Goal: Transaction & Acquisition: Purchase product/service

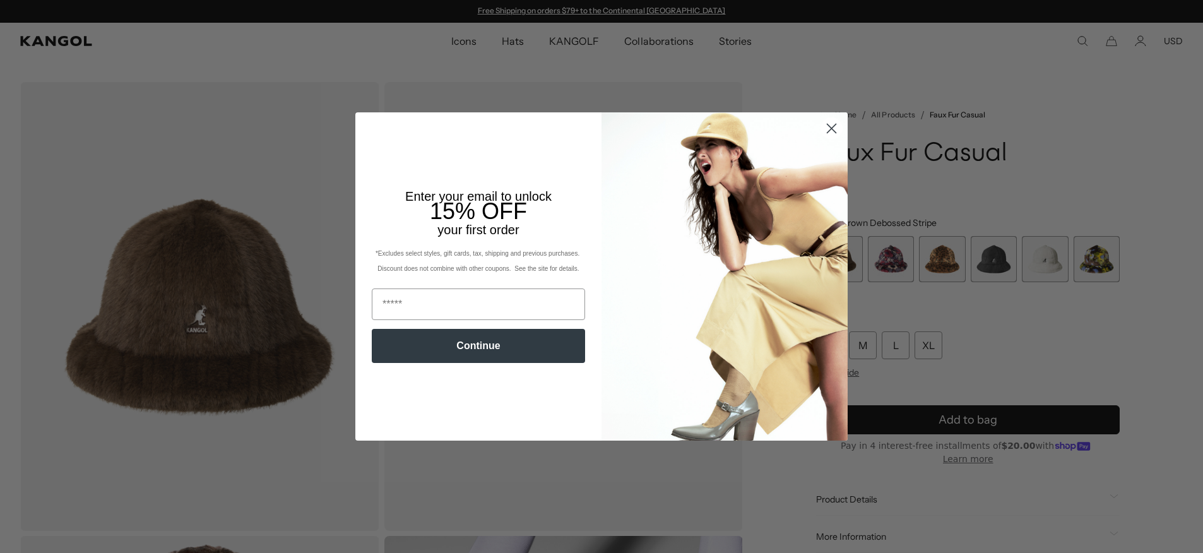
click at [831, 128] on icon "Close dialog" at bounding box center [832, 128] width 9 height 9
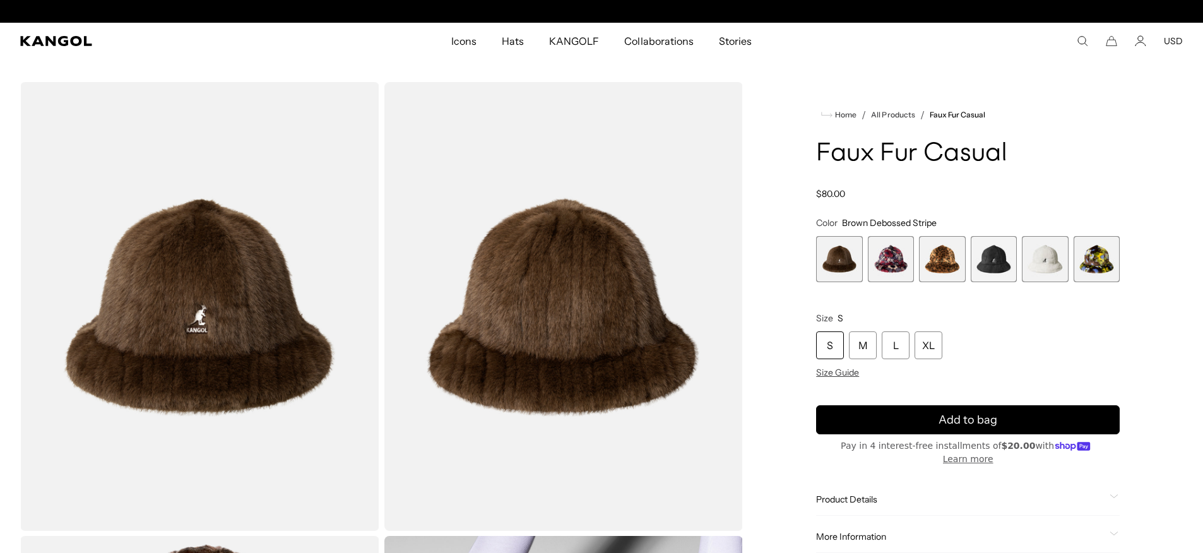
scroll to position [0, 260]
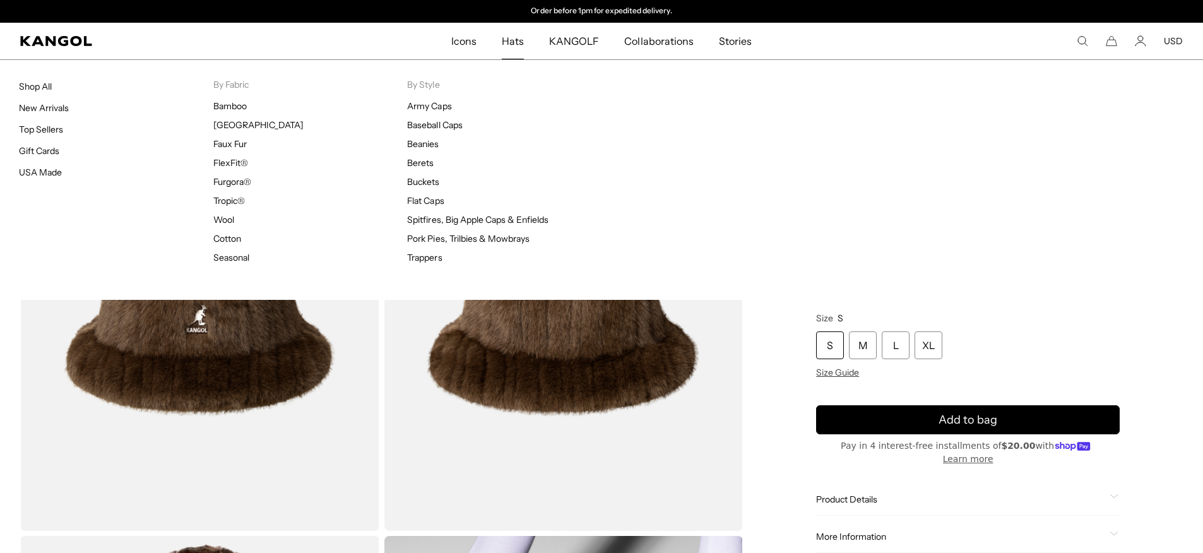
click at [505, 37] on span "Hats" at bounding box center [513, 41] width 22 height 37
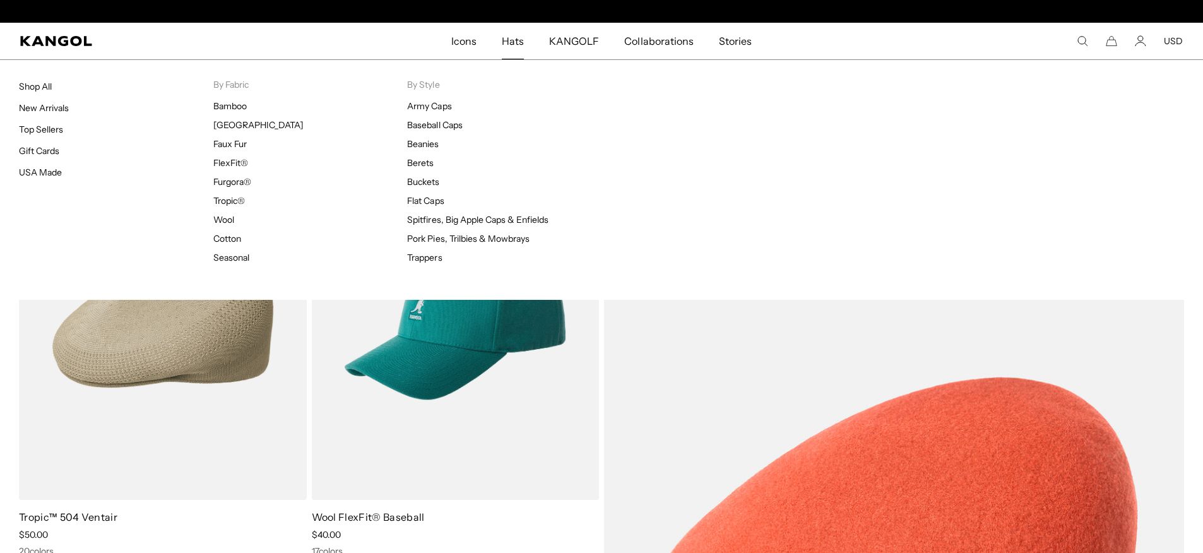
scroll to position [0, 260]
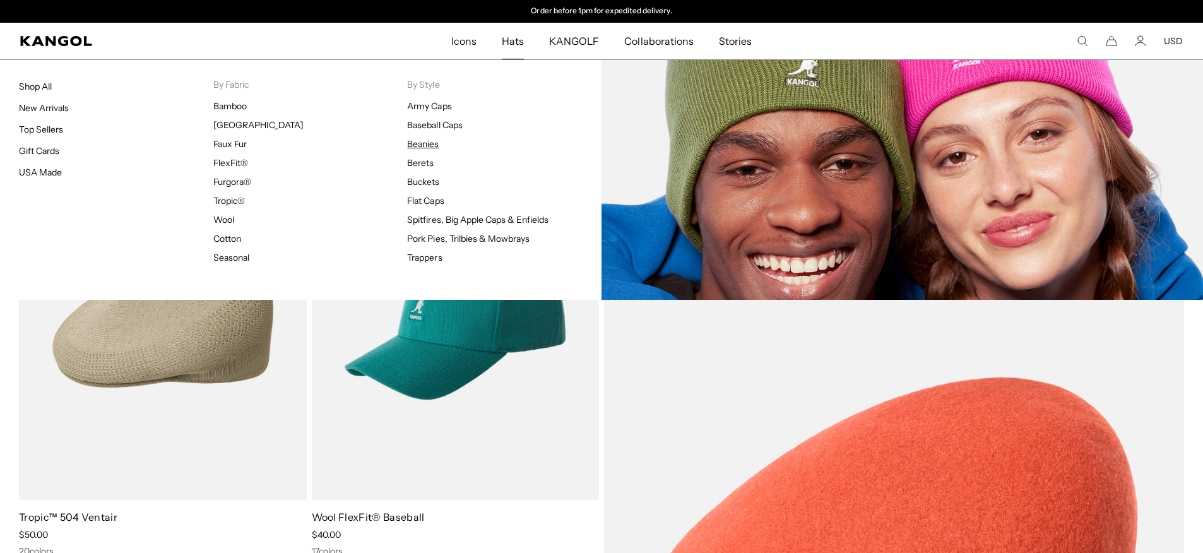
click at [428, 147] on link "Beanies" at bounding box center [423, 143] width 32 height 11
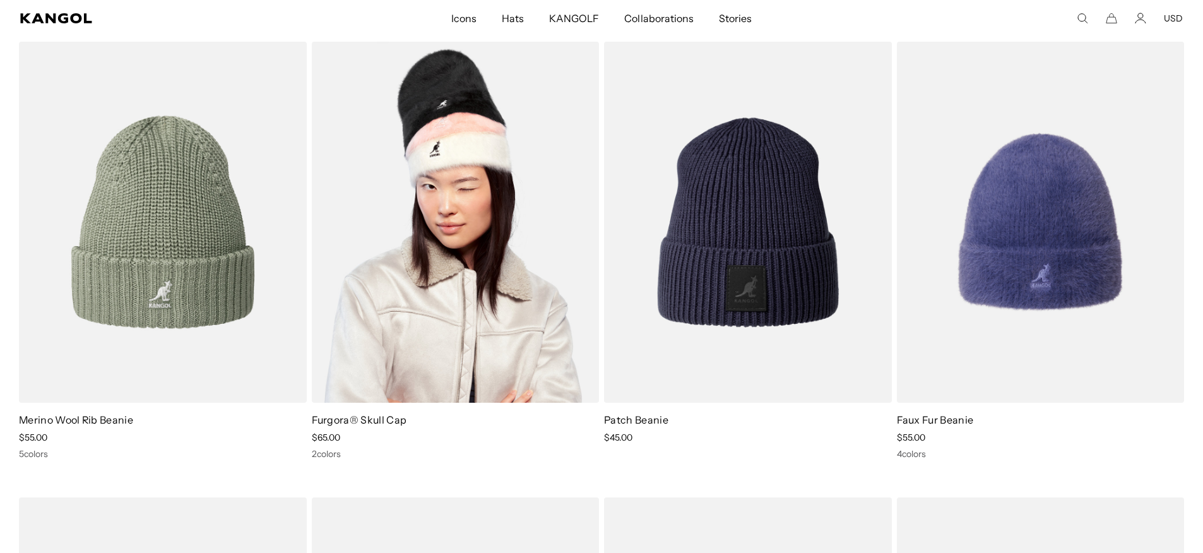
click at [509, 278] on img at bounding box center [456, 222] width 288 height 361
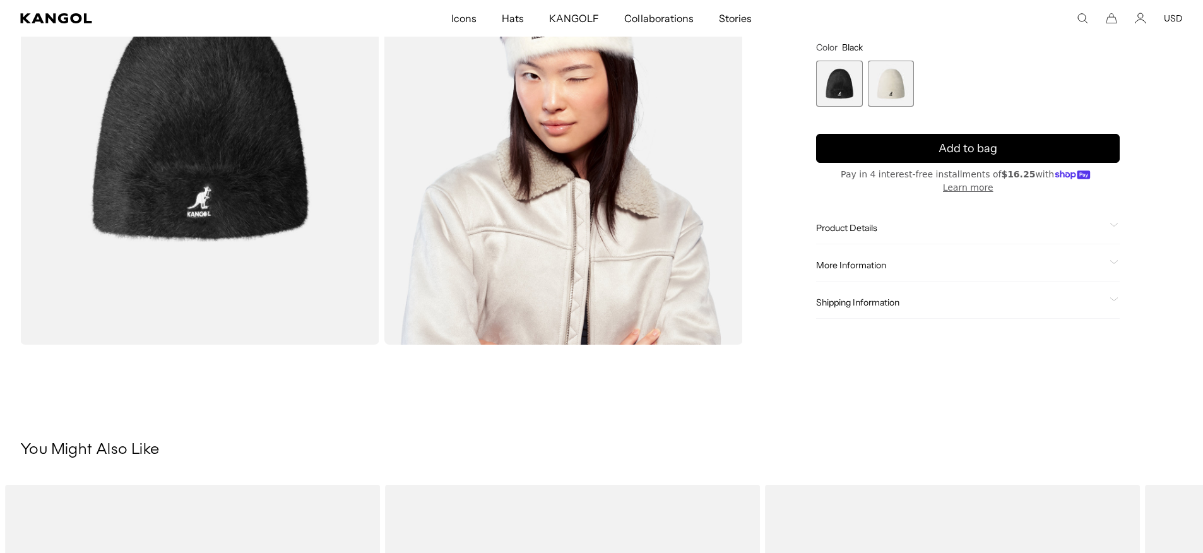
scroll to position [187, 0]
click at [922, 236] on div "Product Details This snug & furry Furgora ® Skull Cap has become a perennial wi…" at bounding box center [968, 228] width 304 height 32
click at [869, 234] on div "Product Details This snug & furry Furgora ® Skull Cap has become a perennial wi…" at bounding box center [968, 228] width 304 height 32
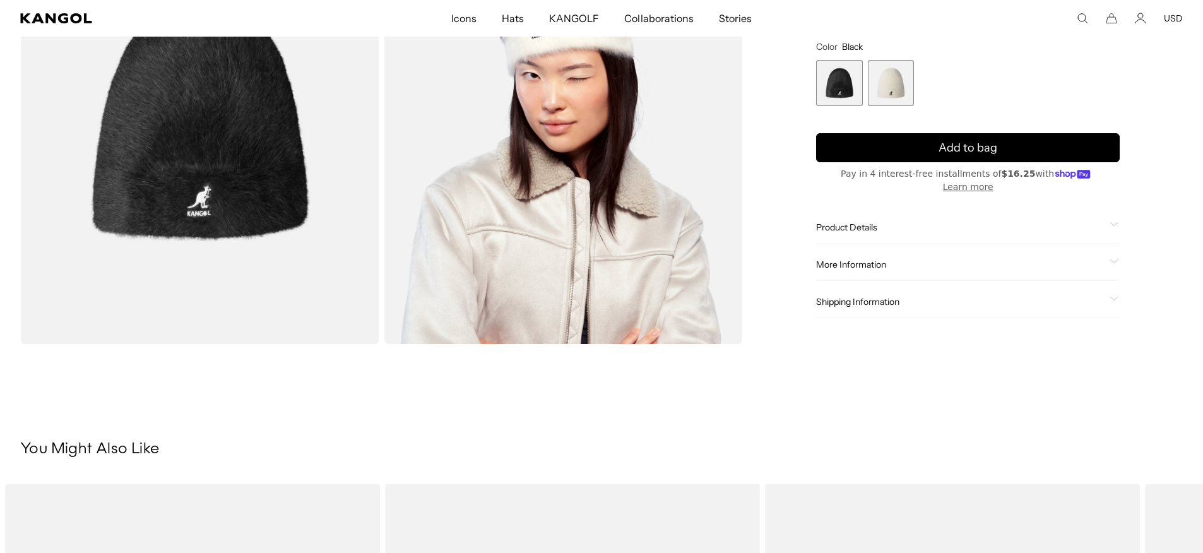
click at [1111, 229] on span at bounding box center [1115, 228] width 10 height 10
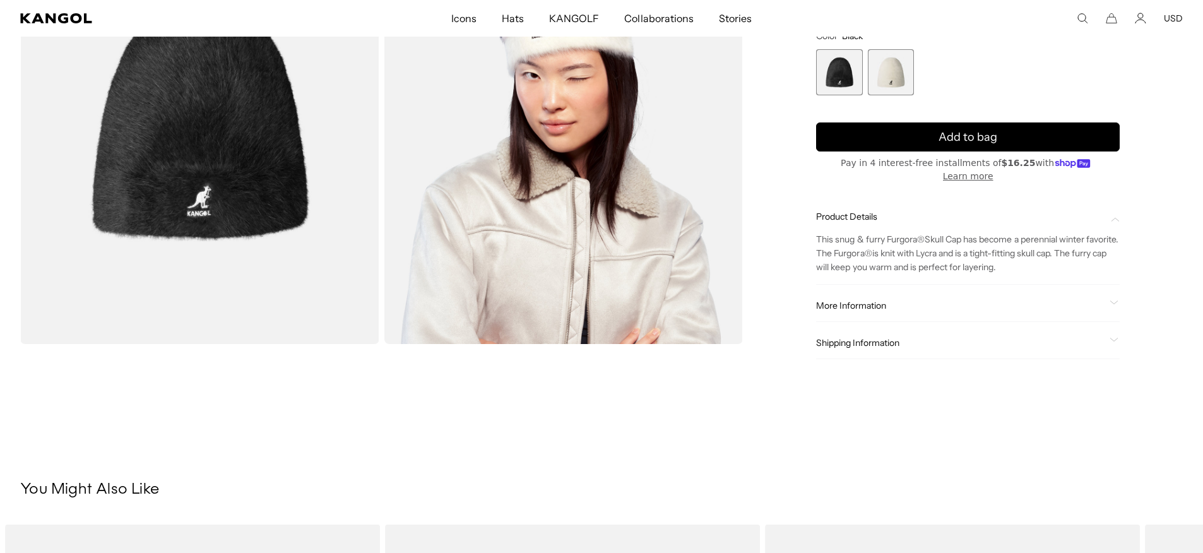
scroll to position [0, 0]
click at [1111, 300] on icon at bounding box center [1114, 302] width 9 height 4
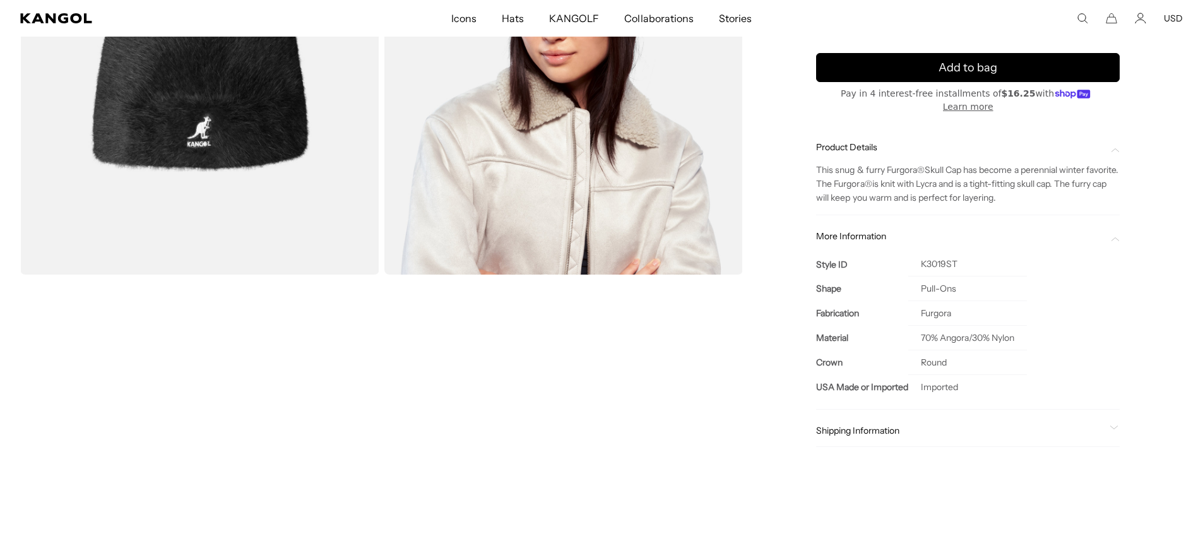
scroll to position [0, 260]
click at [959, 326] on td "70% Angora/30% Nylon" at bounding box center [967, 338] width 119 height 25
copy td "Angora"
